Goal: Navigation & Orientation: Understand site structure

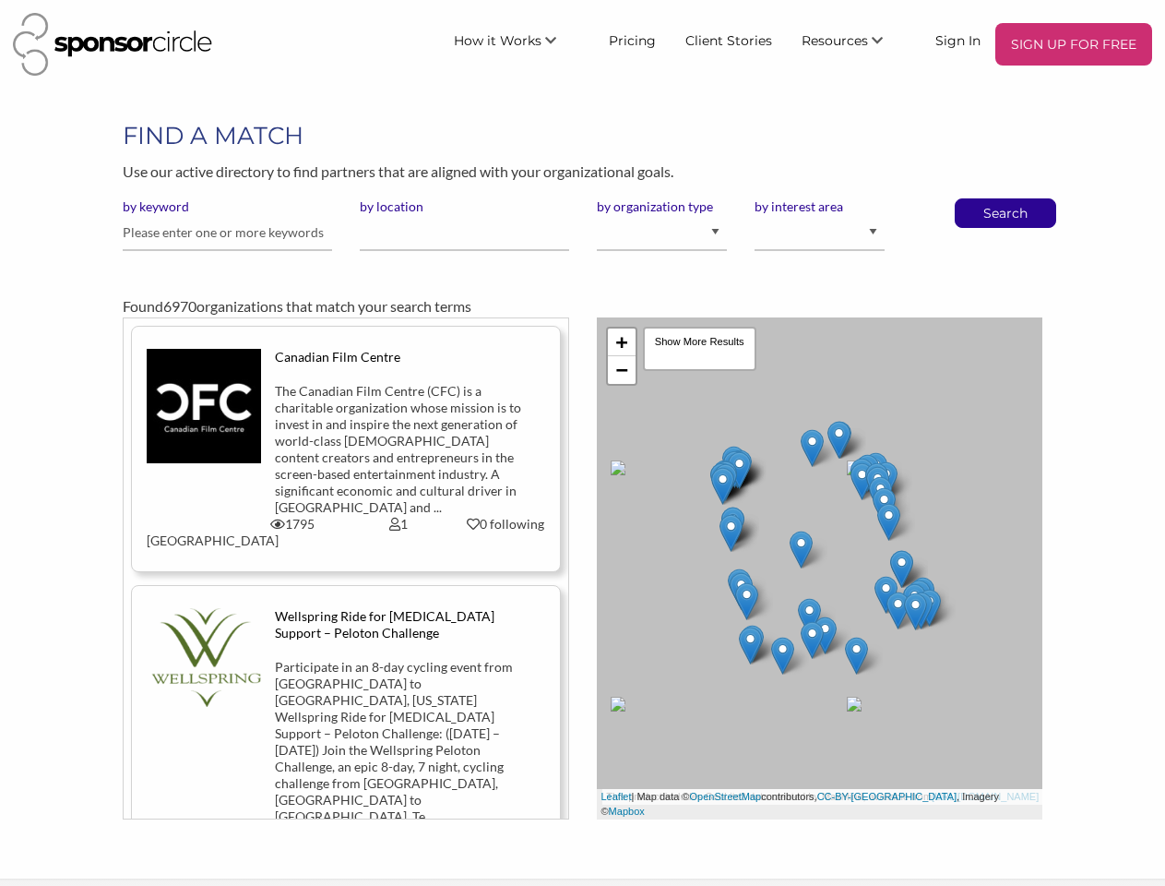
click at [583, 443] on div "+ − Leaflet | Map data © OpenStreetMap contributors, CC-BY-SA , Imagery © Mapbo…" at bounding box center [820, 568] width 474 height 502
click at [521, 40] on span "How it Works" at bounding box center [498, 40] width 88 height 17
click at [853, 40] on span "Resources" at bounding box center [835, 40] width 66 height 17
click at [820, 568] on div "+ − Leaflet | Map data © OpenStreetMap contributors, CC-BY-SA , Imagery © Mapbo…" at bounding box center [820, 568] width 447 height 502
click at [622, 342] on link "+" at bounding box center [622, 342] width 28 height 28
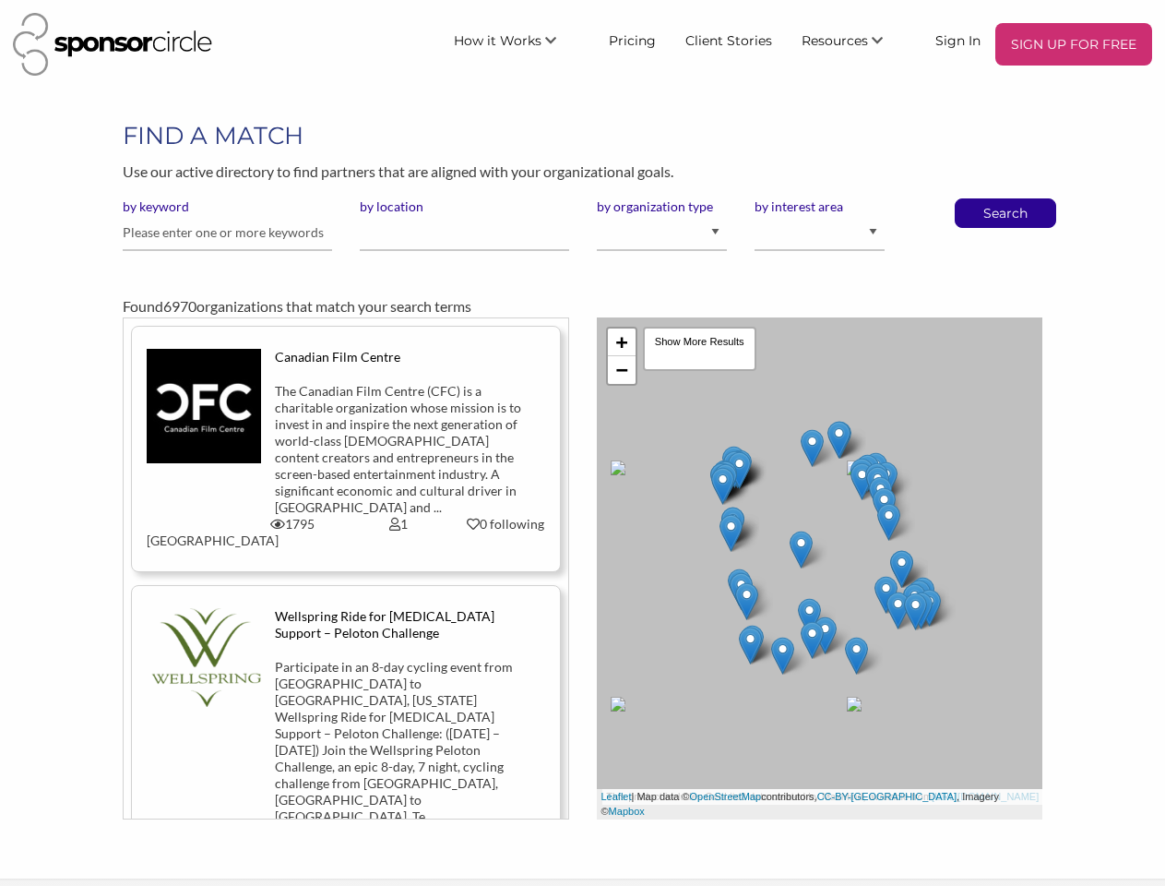
click at [622, 370] on link "−" at bounding box center [622, 370] width 28 height 28
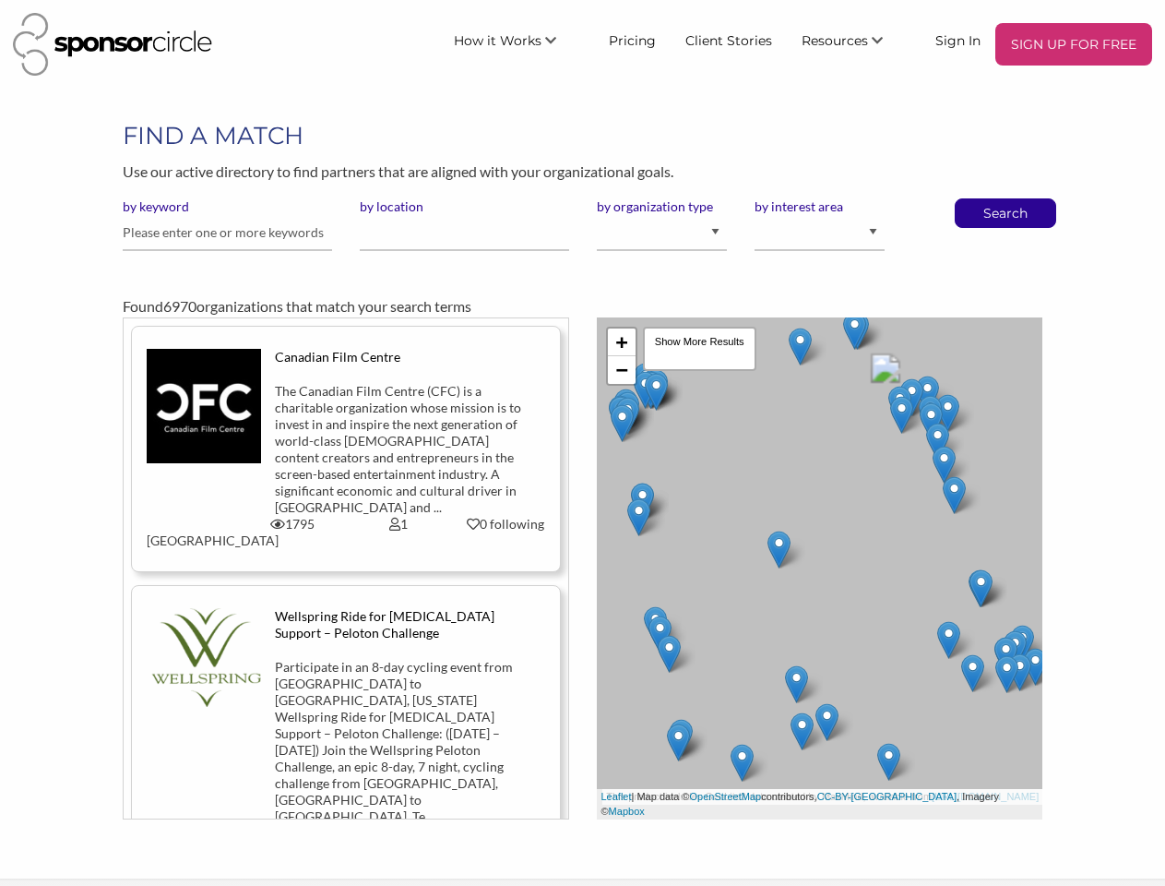
click at [854, 811] on div "Leaflet | Map data © OpenStreetMap contributors, CC-BY-SA , Imagery © Mapbox" at bounding box center [820, 804] width 447 height 30
click at [699, 349] on div "Show More Results" at bounding box center [699, 349] width 113 height 44
